Goal: Transaction & Acquisition: Book appointment/travel/reservation

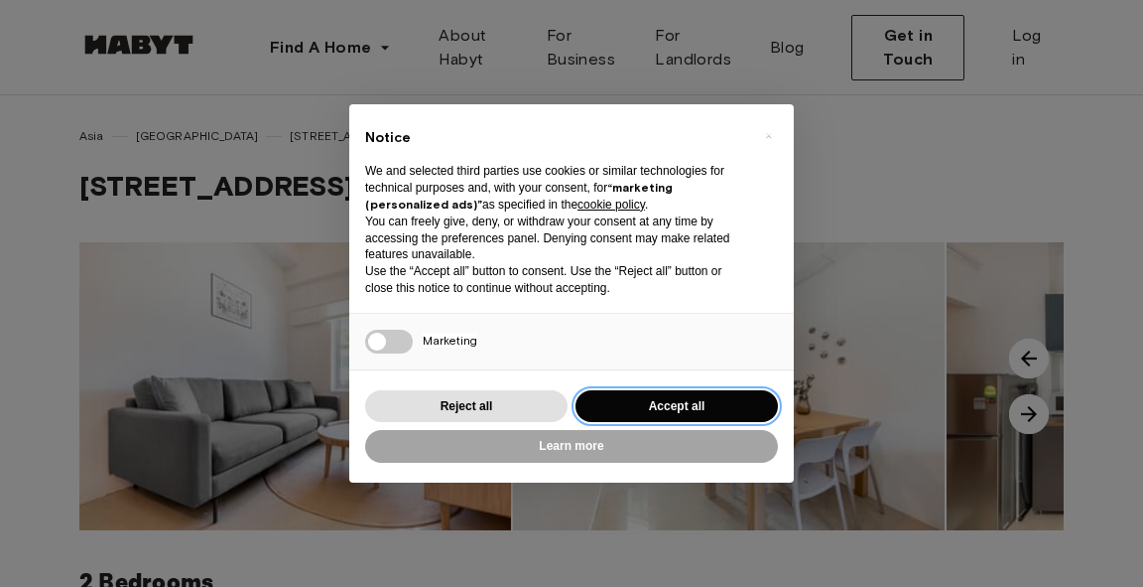
click at [703, 412] on button "Accept all" at bounding box center [677, 406] width 202 height 33
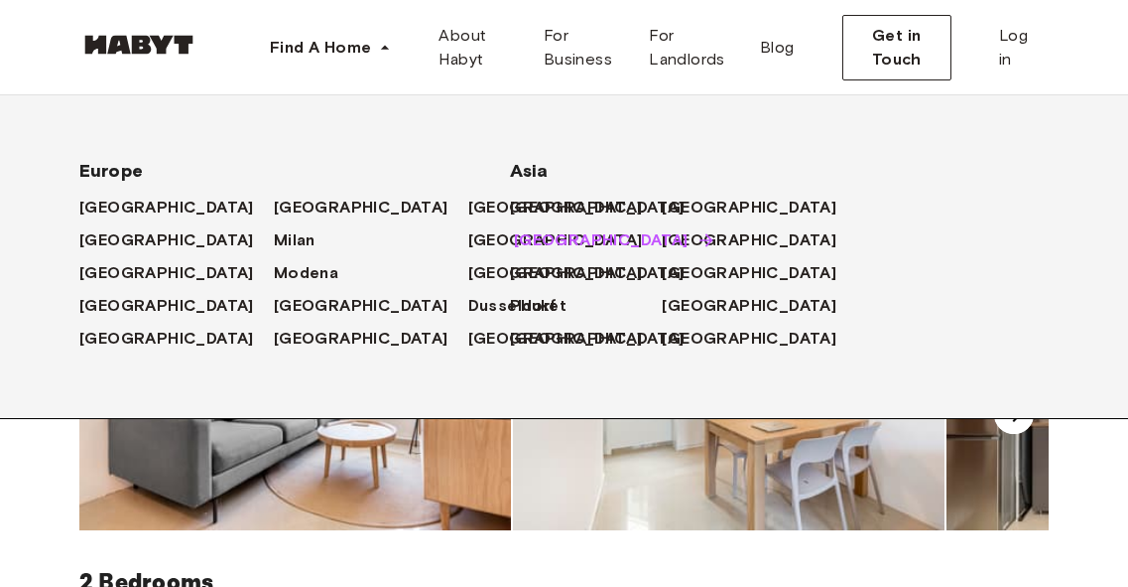
click at [573, 251] on span "[GEOGRAPHIC_DATA]" at bounding box center [601, 240] width 175 height 24
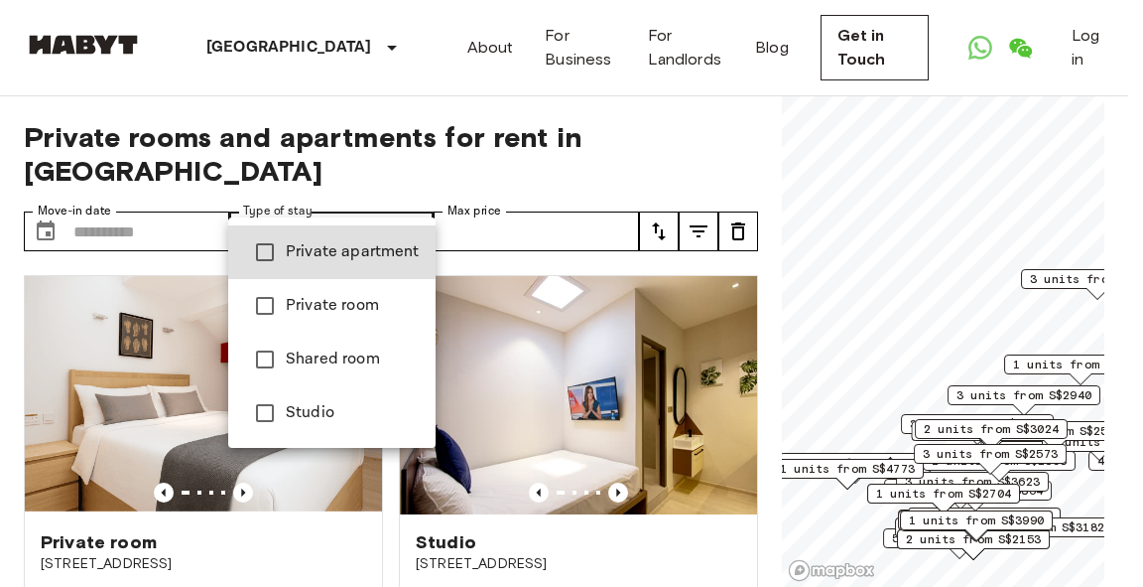
click at [334, 254] on span "Private apartment" at bounding box center [353, 252] width 134 height 24
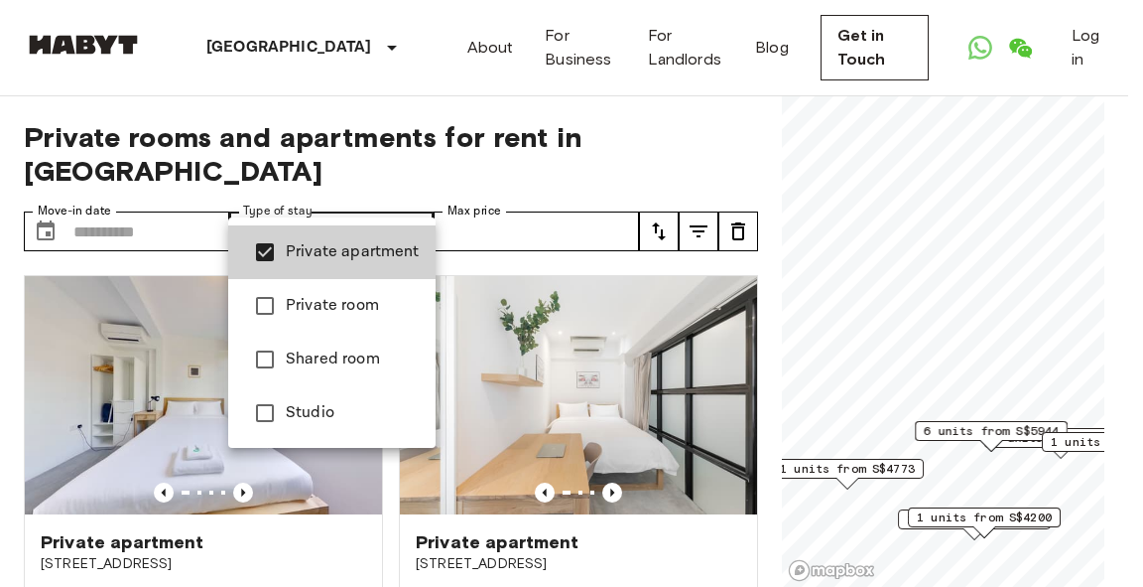
click at [307, 407] on span "Studio" at bounding box center [353, 413] width 134 height 24
type input "**********"
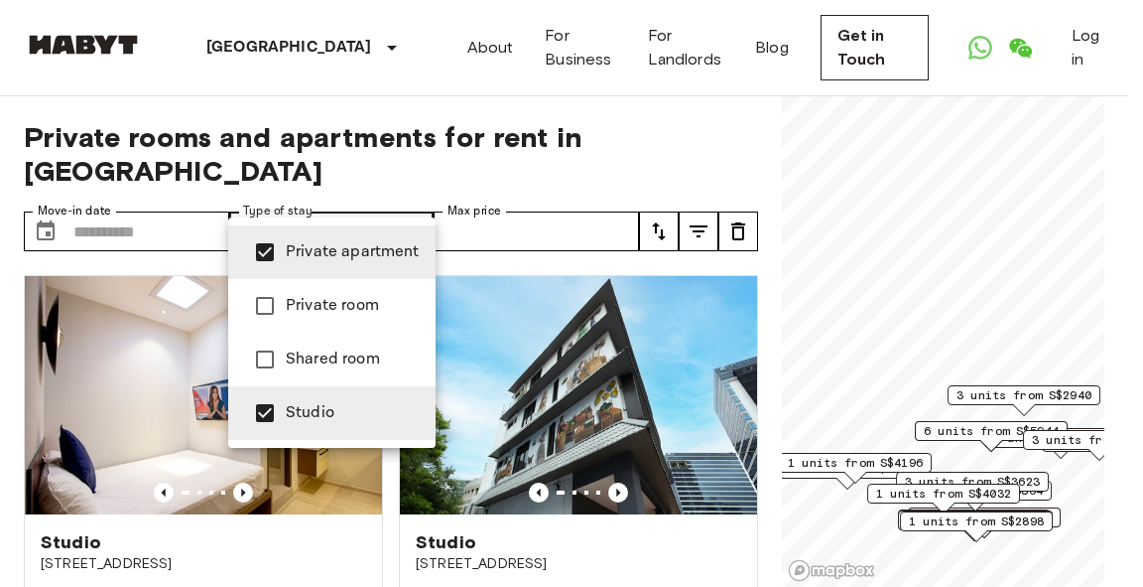
click at [490, 222] on div at bounding box center [571, 293] width 1143 height 587
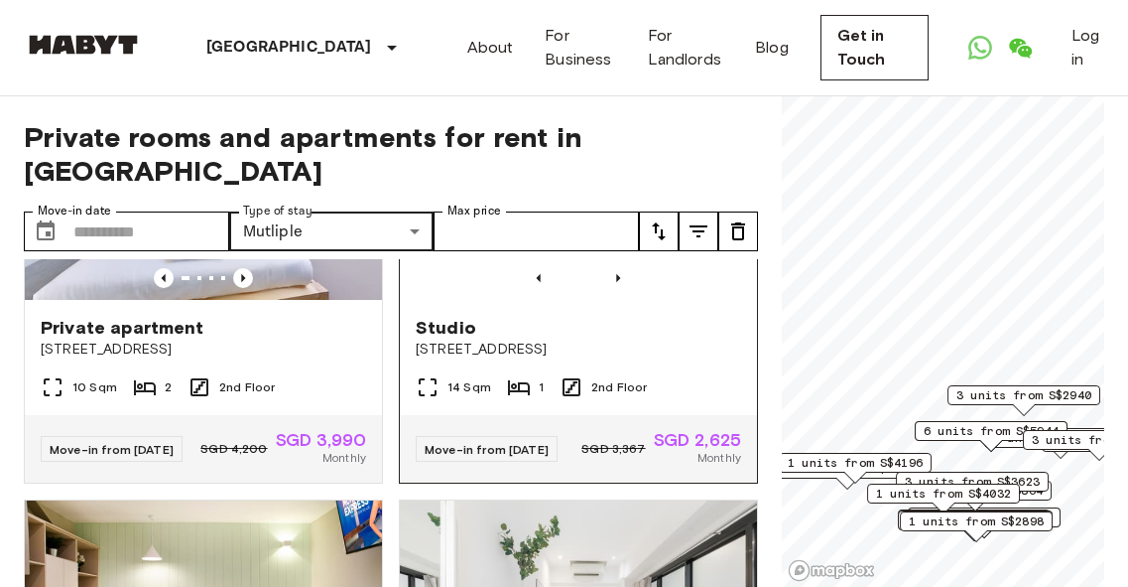
scroll to position [993, 0]
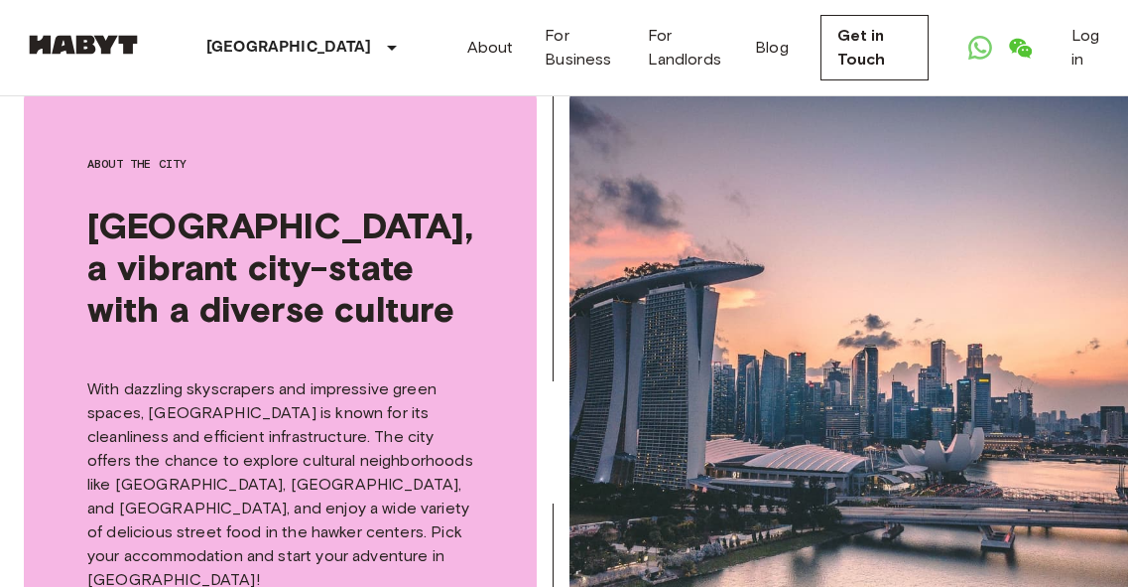
drag, startPoint x: 521, startPoint y: 241, endPoint x: 447, endPoint y: 241, distance: 74.4
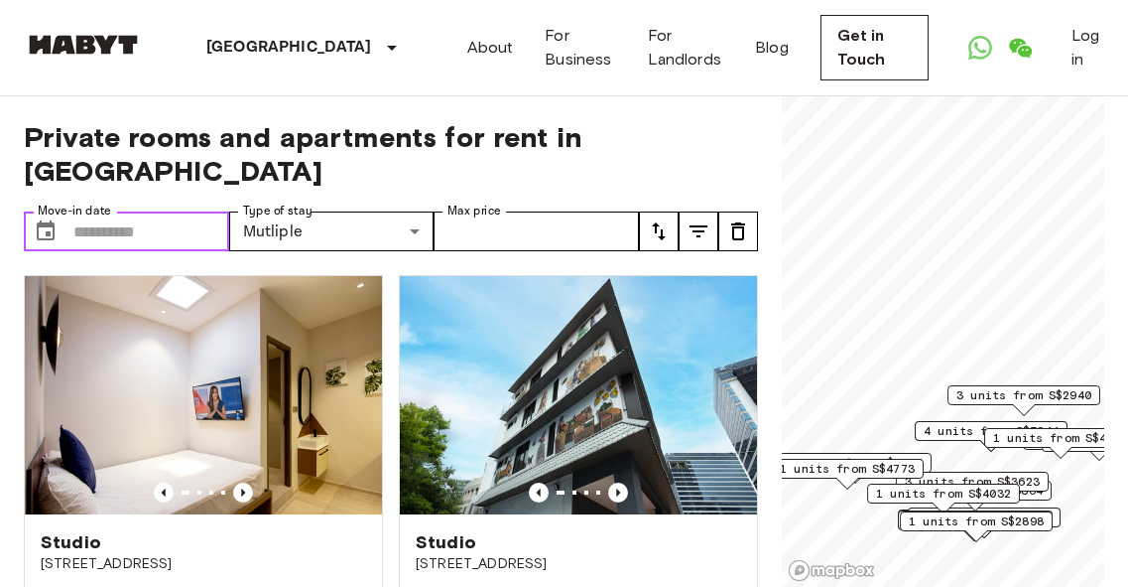
click at [133, 211] on input "Move-in date" at bounding box center [151, 231] width 156 height 40
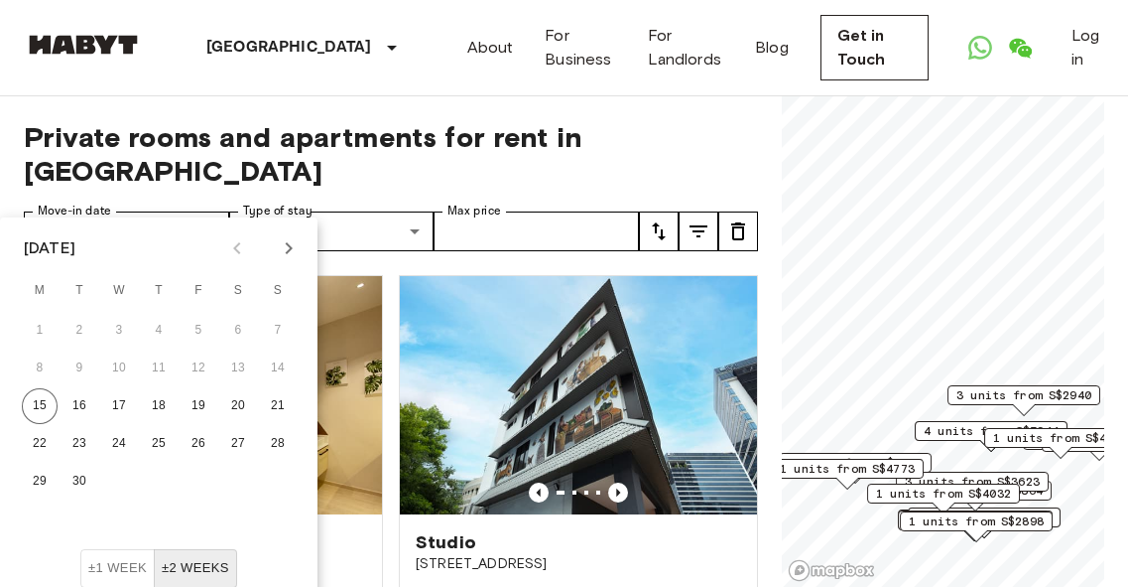
click at [503, 219] on div "**********" at bounding box center [391, 341] width 734 height 491
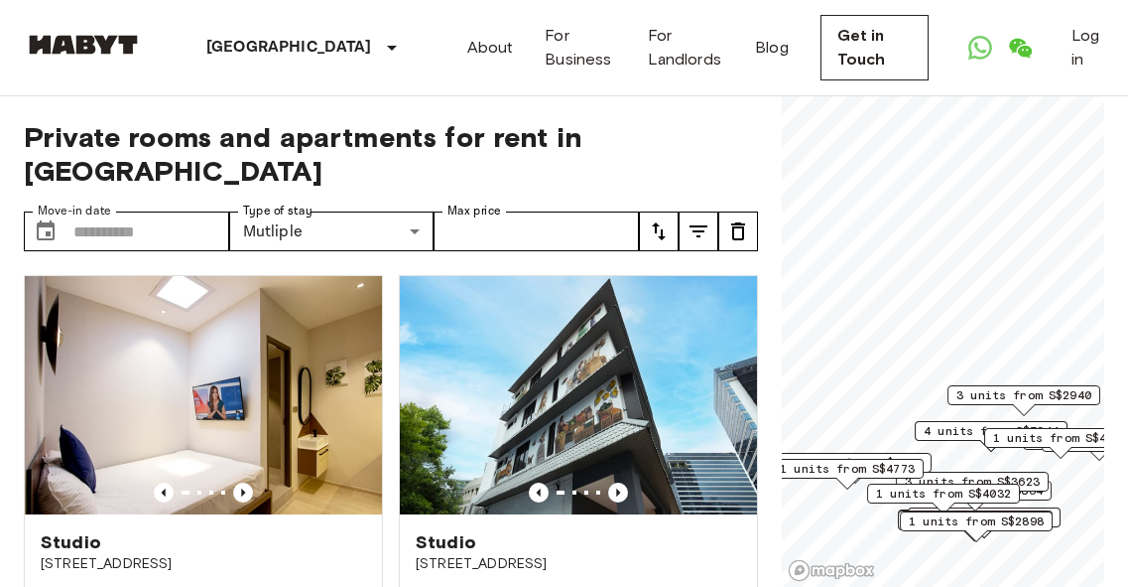
click at [698, 219] on icon "tune" at bounding box center [699, 231] width 24 height 24
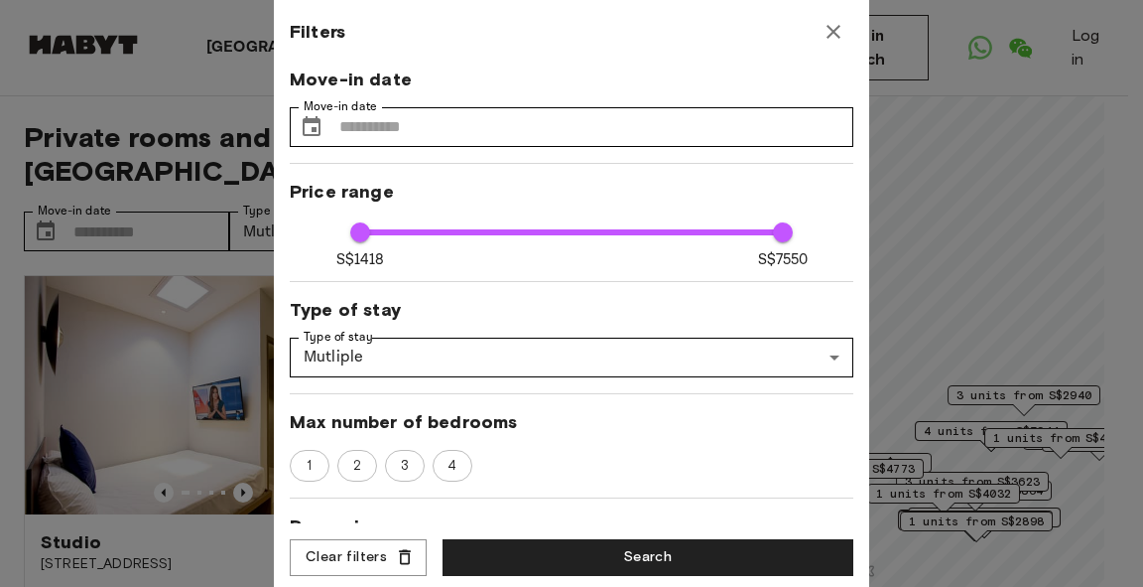
click at [826, 21] on icon "button" at bounding box center [834, 32] width 24 height 24
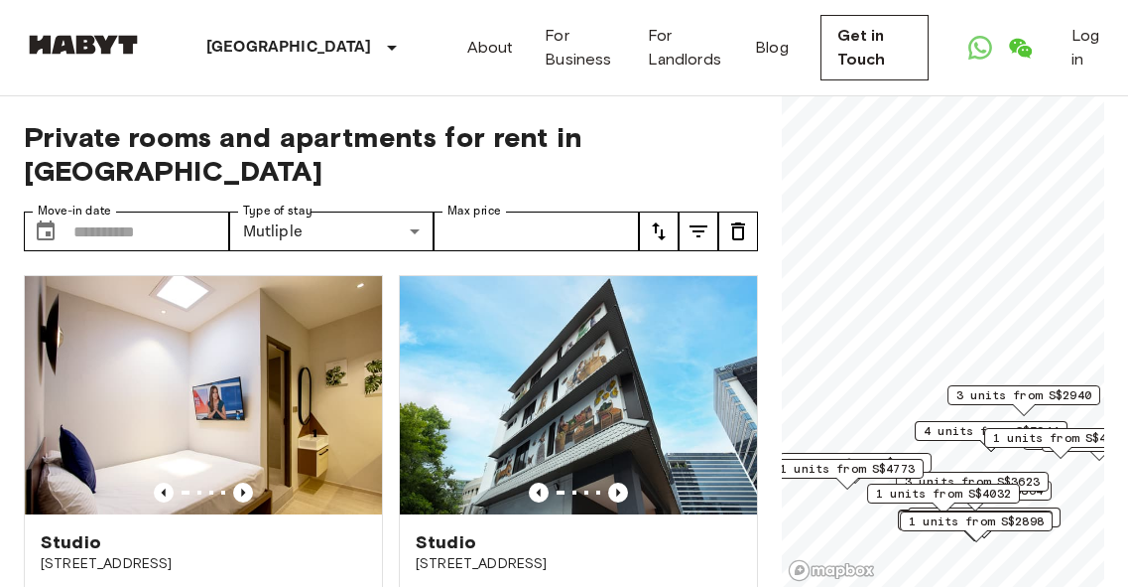
click at [661, 222] on icon "tune" at bounding box center [659, 231] width 14 height 18
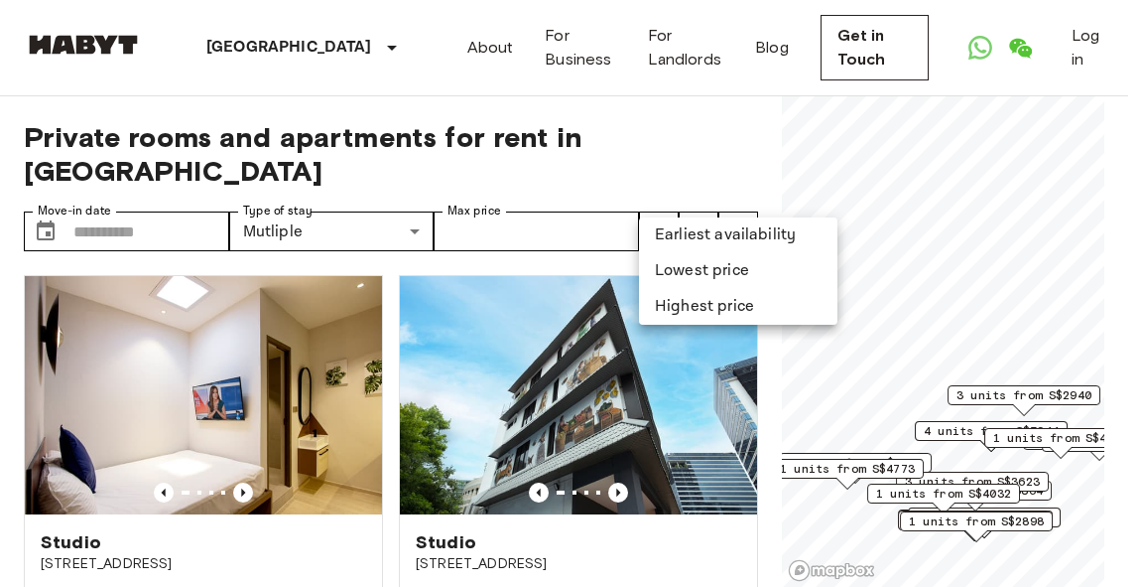
click at [723, 228] on li "Earliest availability" at bounding box center [738, 235] width 199 height 36
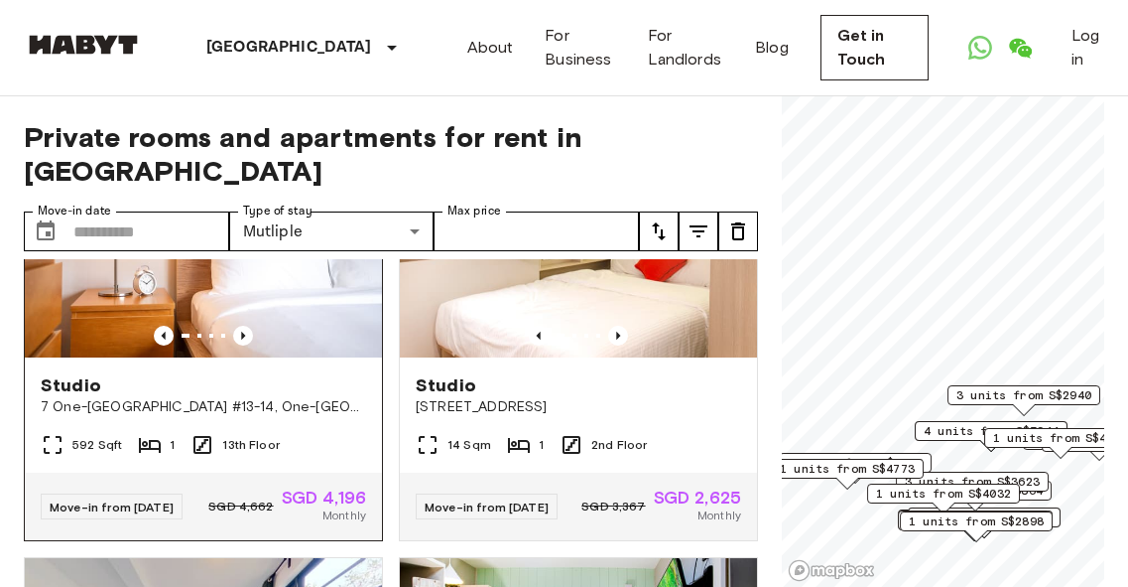
scroll to position [496, 0]
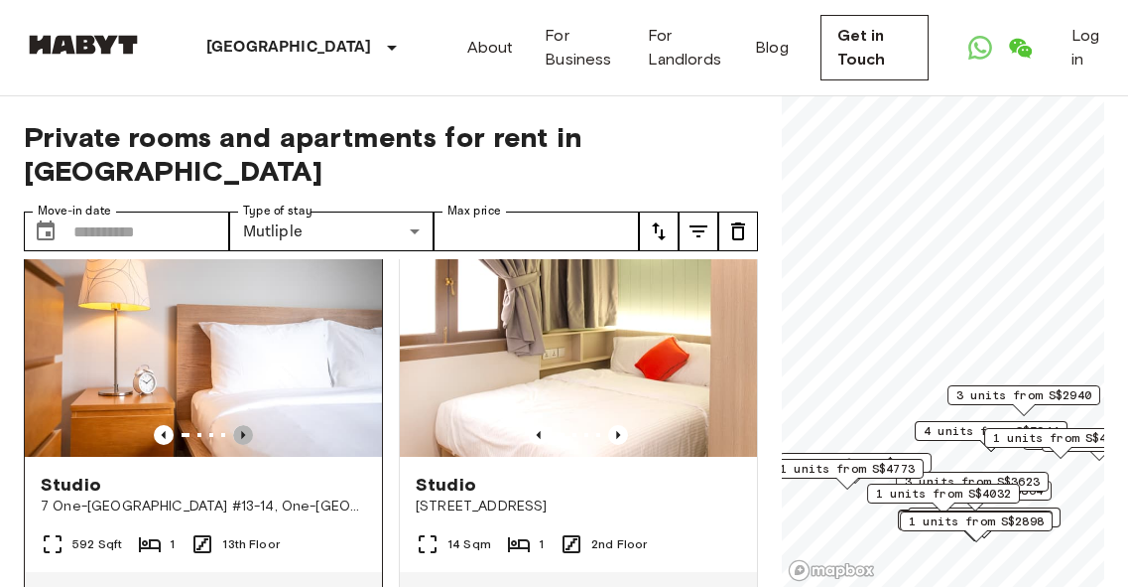
click at [235, 425] on icon "Previous image" at bounding box center [243, 435] width 20 height 20
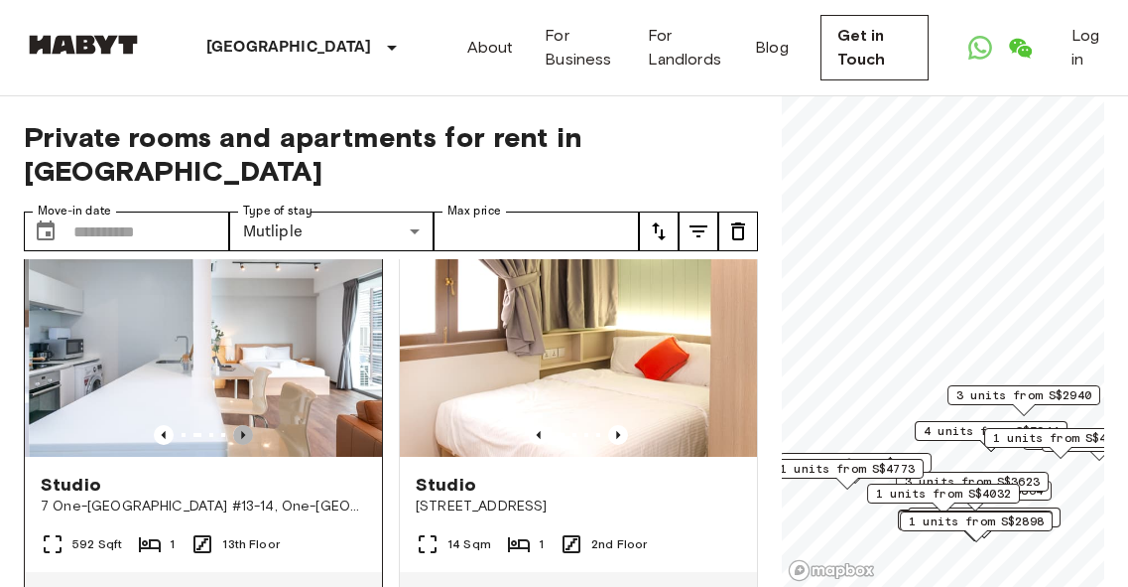
click at [235, 425] on icon "Previous image" at bounding box center [243, 435] width 20 height 20
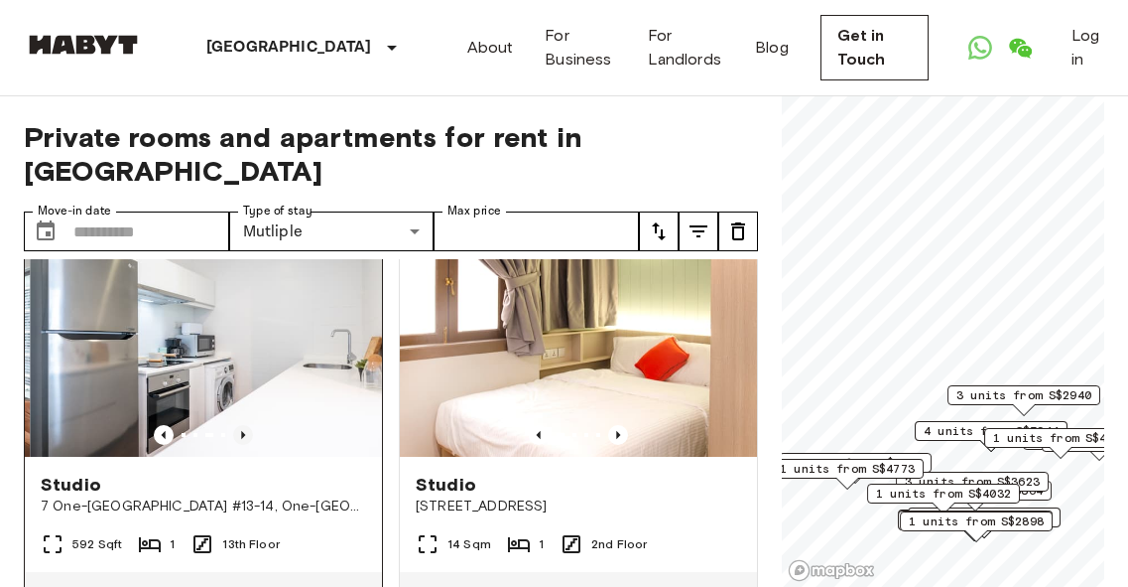
click at [235, 425] on icon "Previous image" at bounding box center [243, 435] width 20 height 20
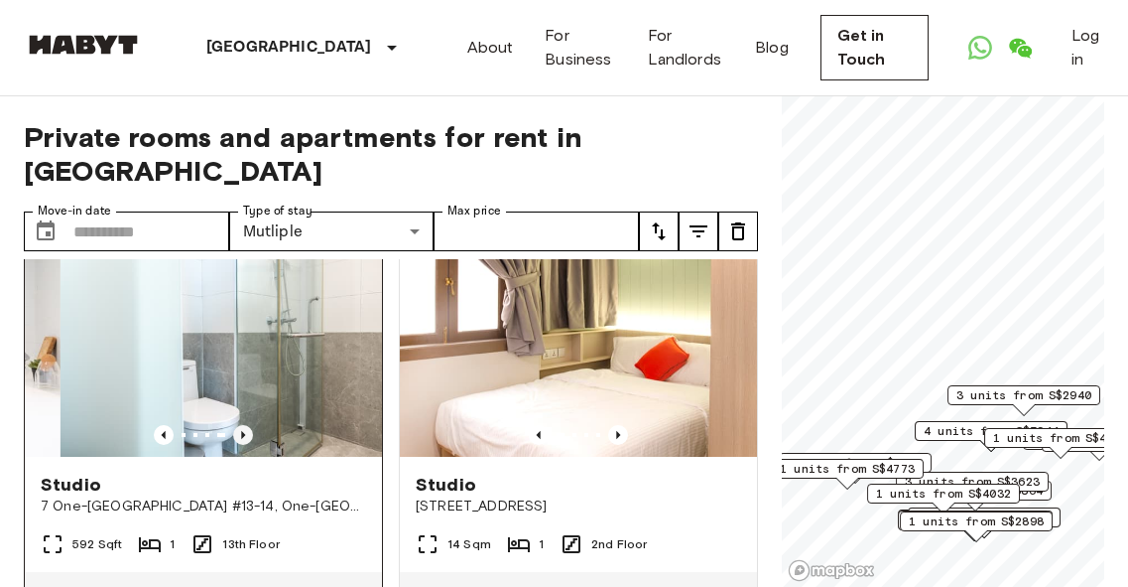
click at [235, 425] on icon "Previous image" at bounding box center [243, 435] width 20 height 20
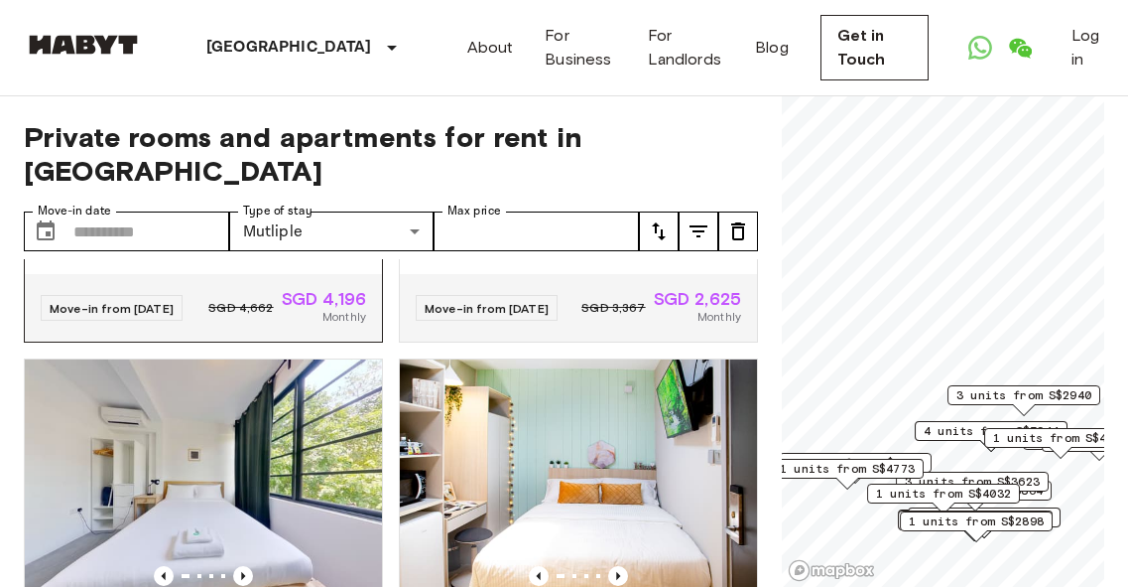
scroll to position [993, 0]
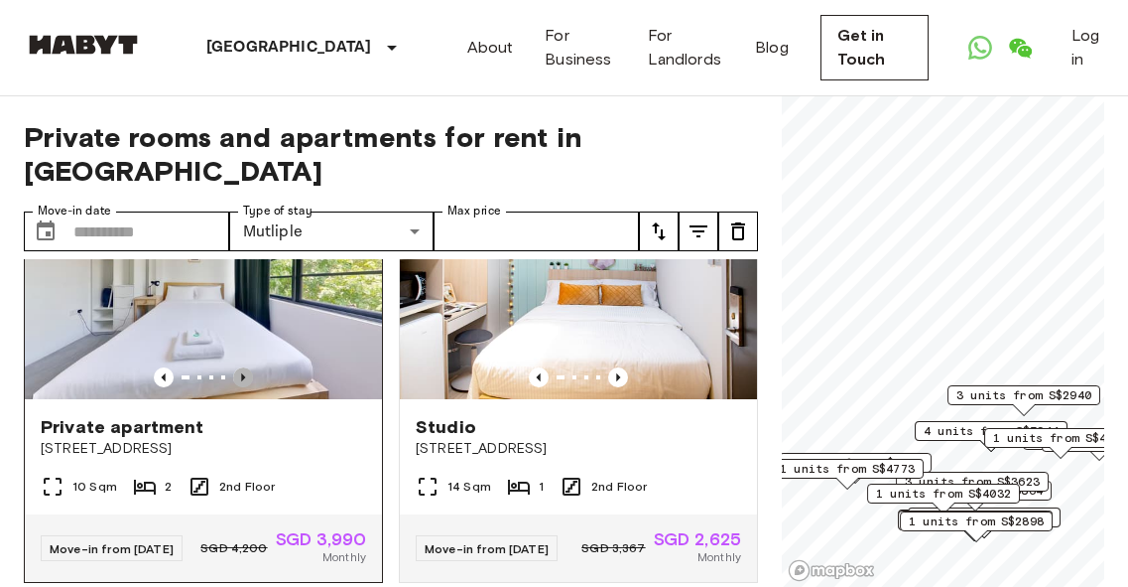
click at [245, 387] on icon "Previous image" at bounding box center [243, 377] width 20 height 20
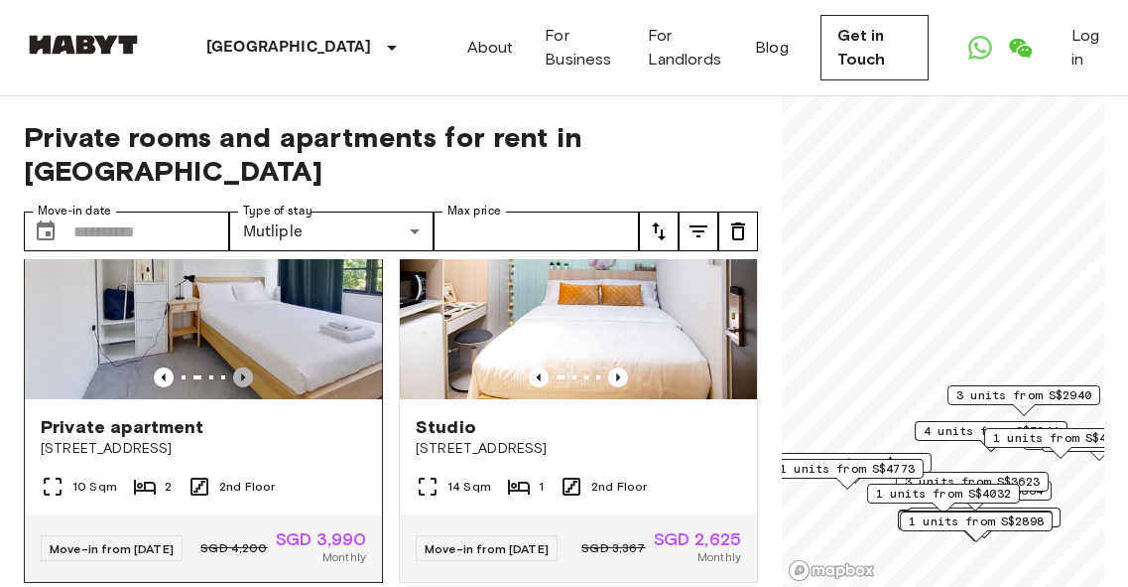
click at [245, 387] on icon "Previous image" at bounding box center [243, 377] width 20 height 20
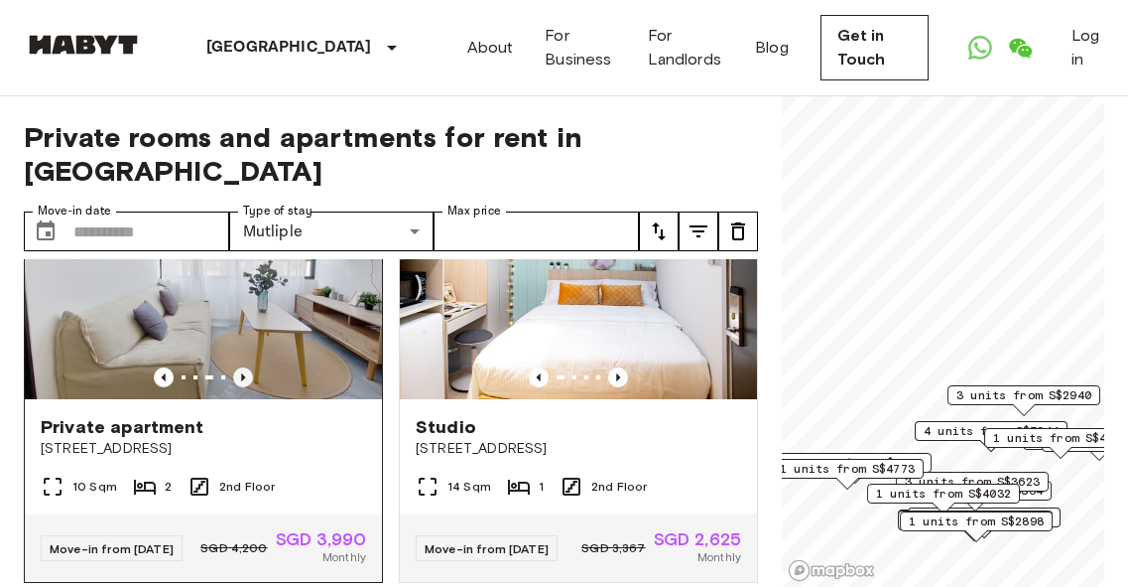
click at [245, 385] on icon "Previous image" at bounding box center [243, 377] width 20 height 20
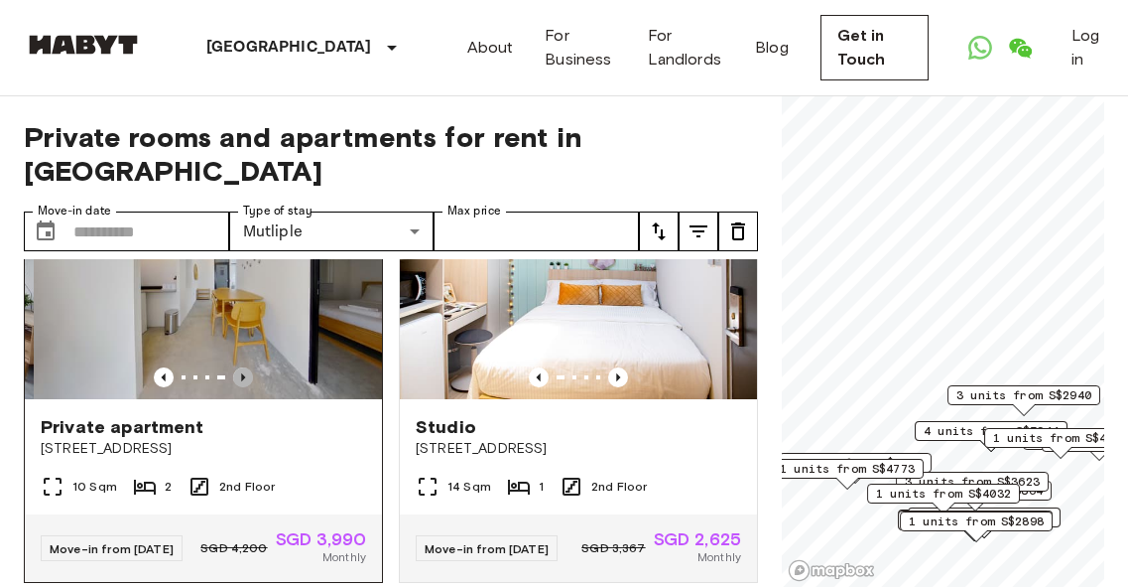
click at [245, 385] on icon "Previous image" at bounding box center [243, 377] width 20 height 20
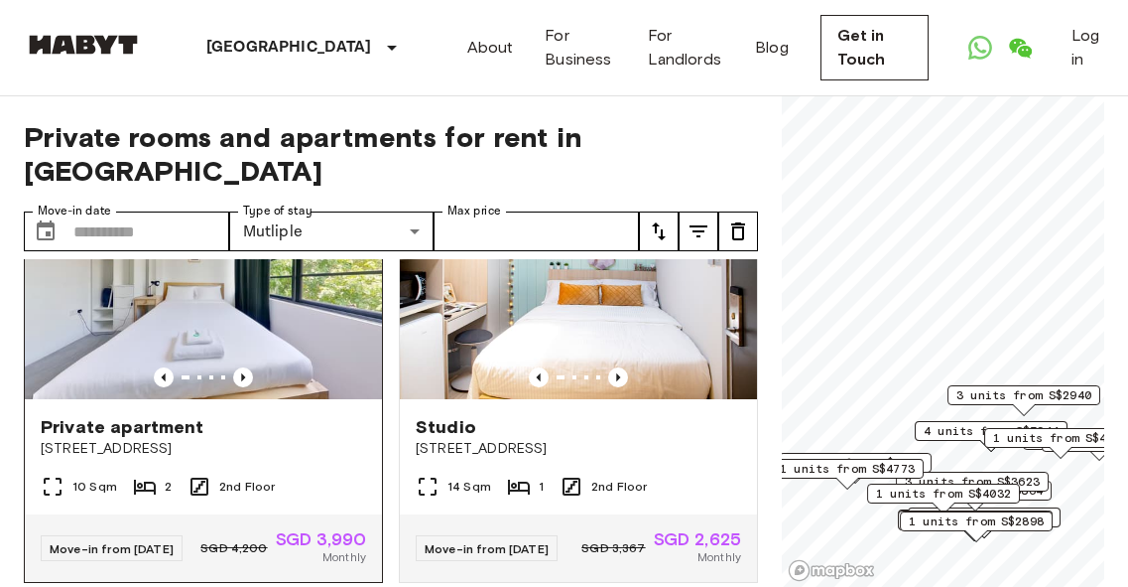
scroll to position [1092, 0]
